Goal: Obtain resource: Obtain resource

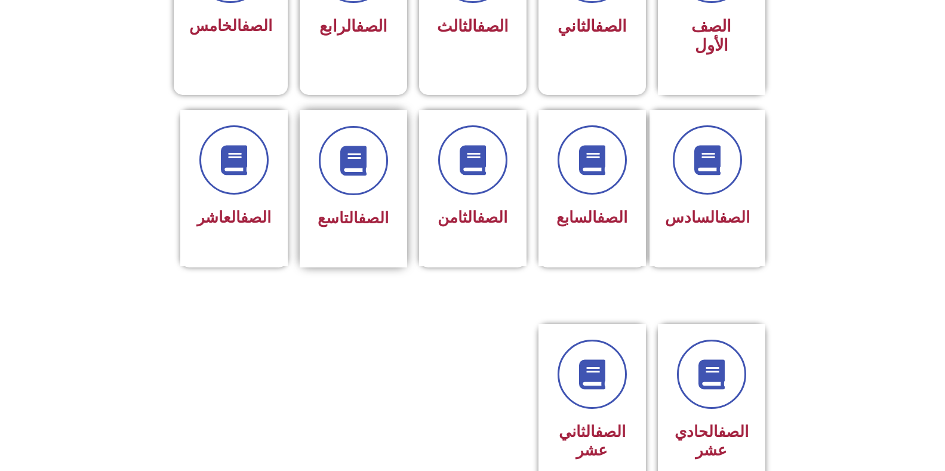
scroll to position [418, 0]
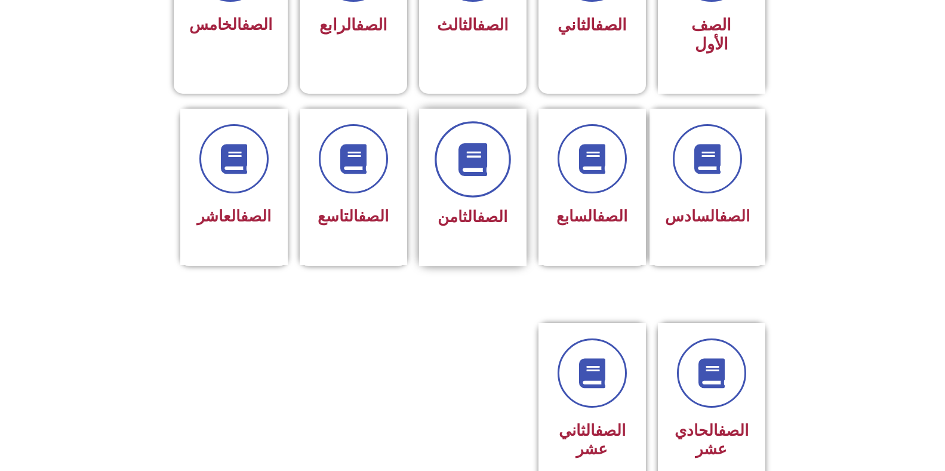
click at [488, 149] on icon at bounding box center [472, 159] width 33 height 33
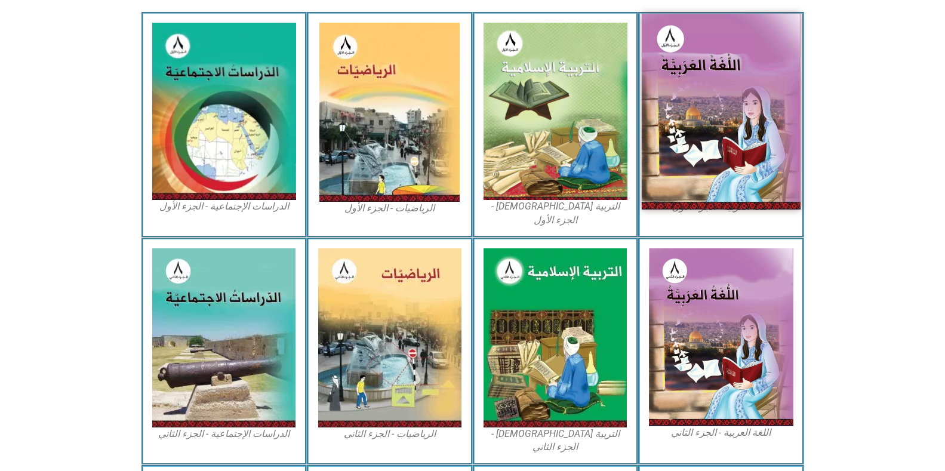
scroll to position [358, 0]
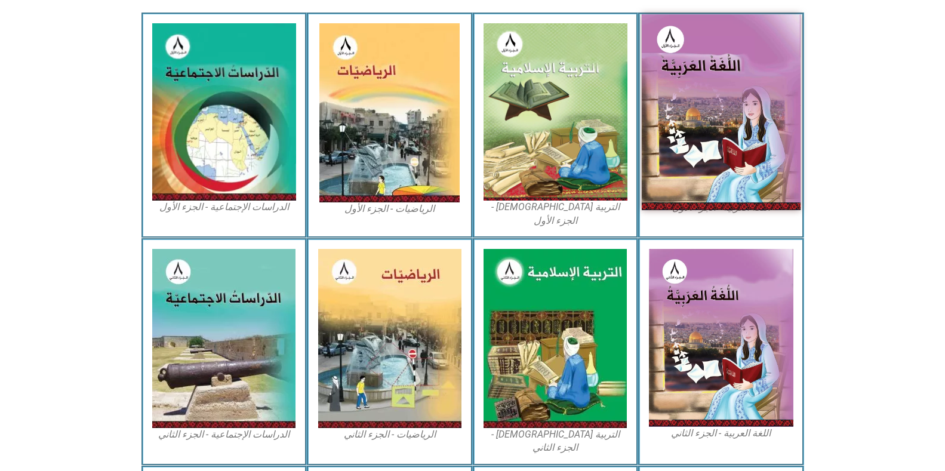
click at [719, 128] on img at bounding box center [721, 111] width 159 height 195
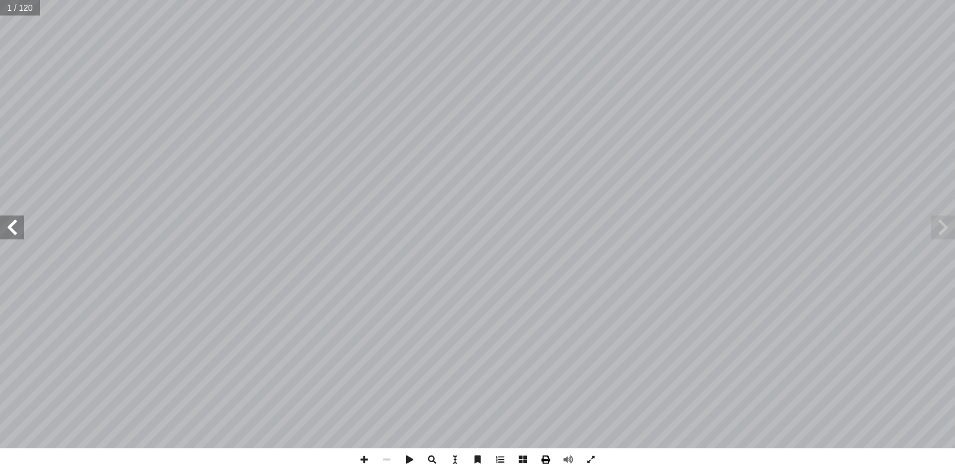
click at [549, 459] on span at bounding box center [545, 459] width 23 height 23
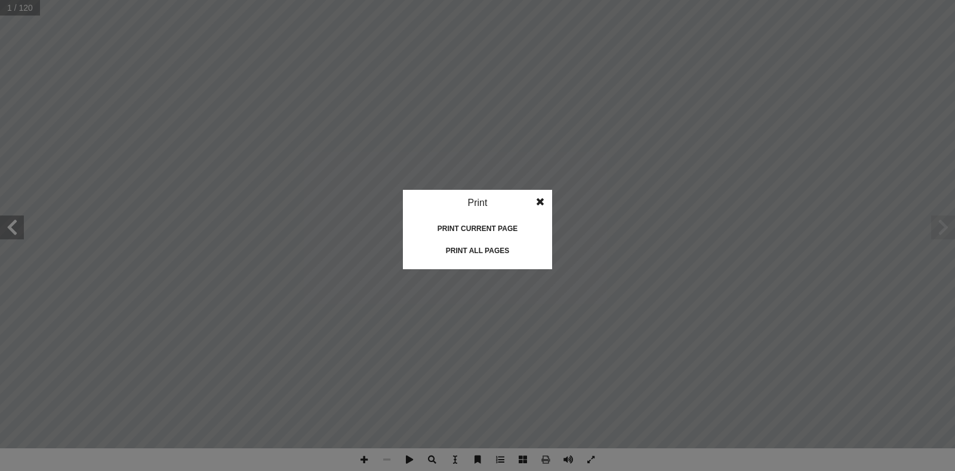
click at [464, 251] on div "Print all pages" at bounding box center [477, 250] width 119 height 19
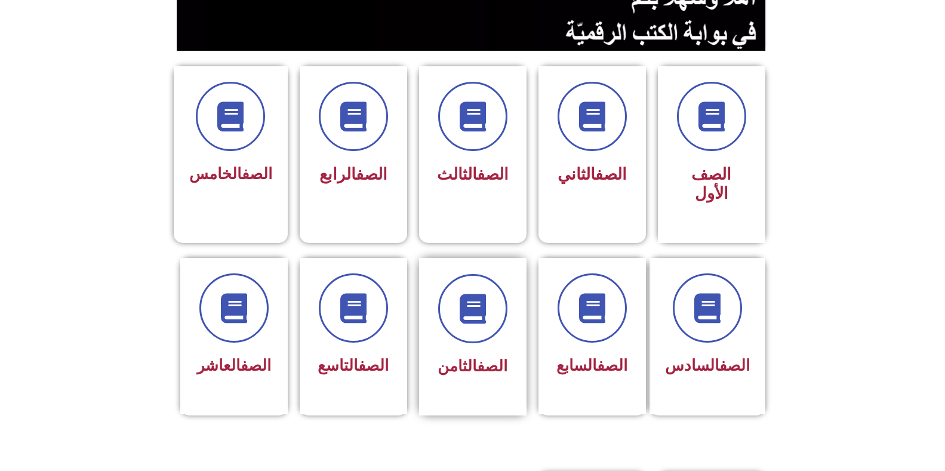
scroll to position [299, 0]
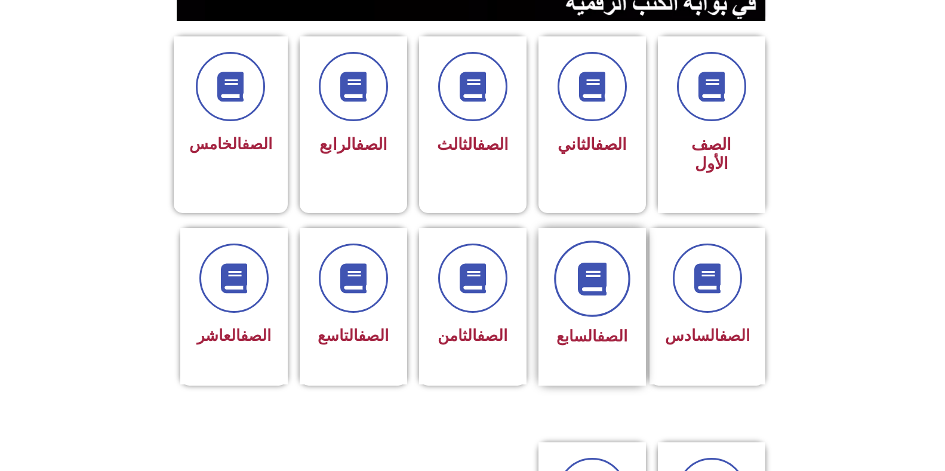
click at [601, 274] on icon at bounding box center [592, 278] width 33 height 33
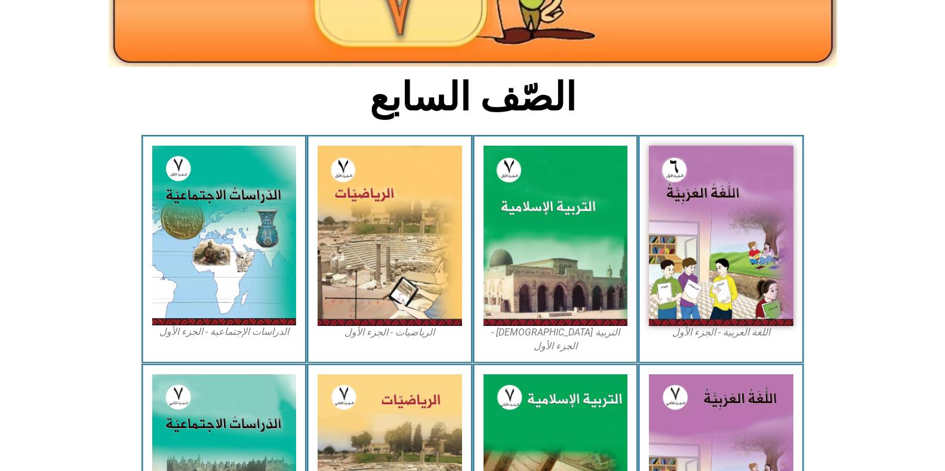
scroll to position [239, 0]
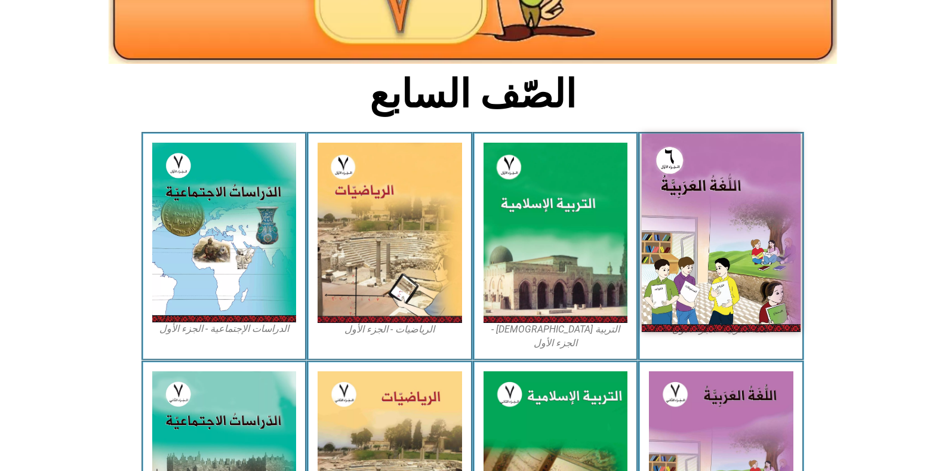
click at [717, 281] on img at bounding box center [721, 233] width 159 height 198
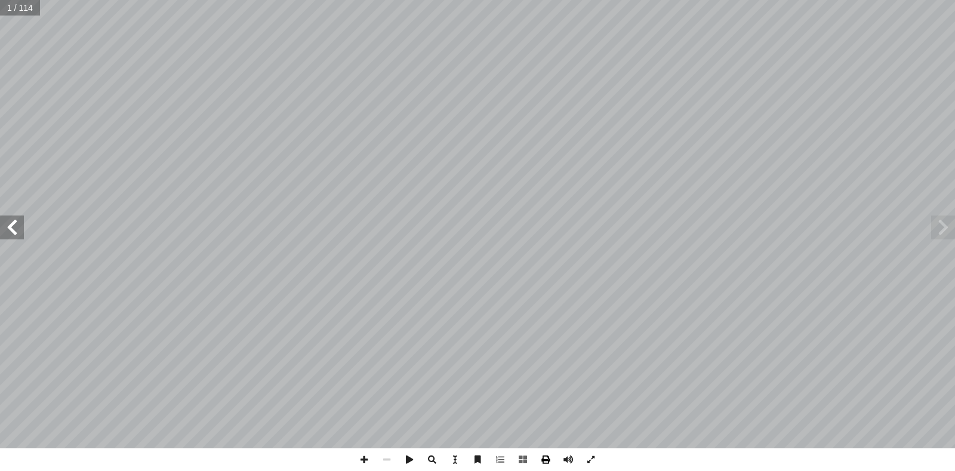
click at [544, 462] on span at bounding box center [545, 459] width 23 height 23
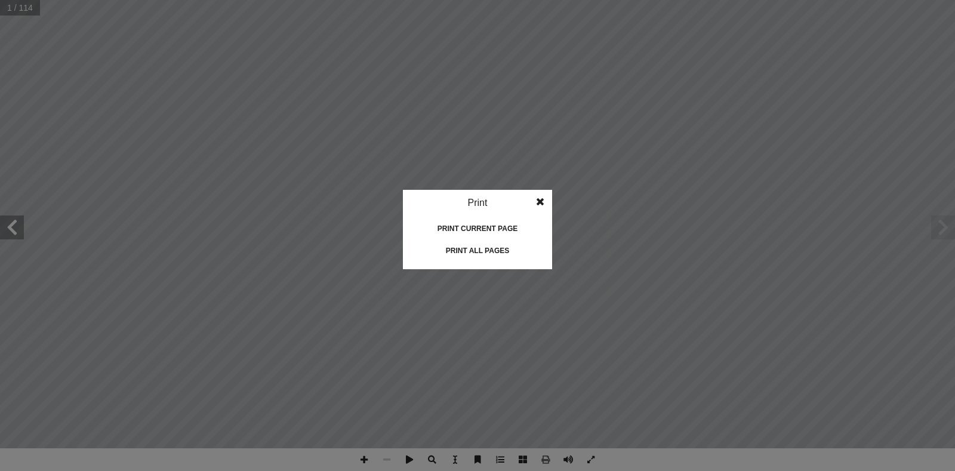
click at [475, 259] on div "Print all pages" at bounding box center [477, 250] width 119 height 19
